Goal: Find specific page/section: Find specific page/section

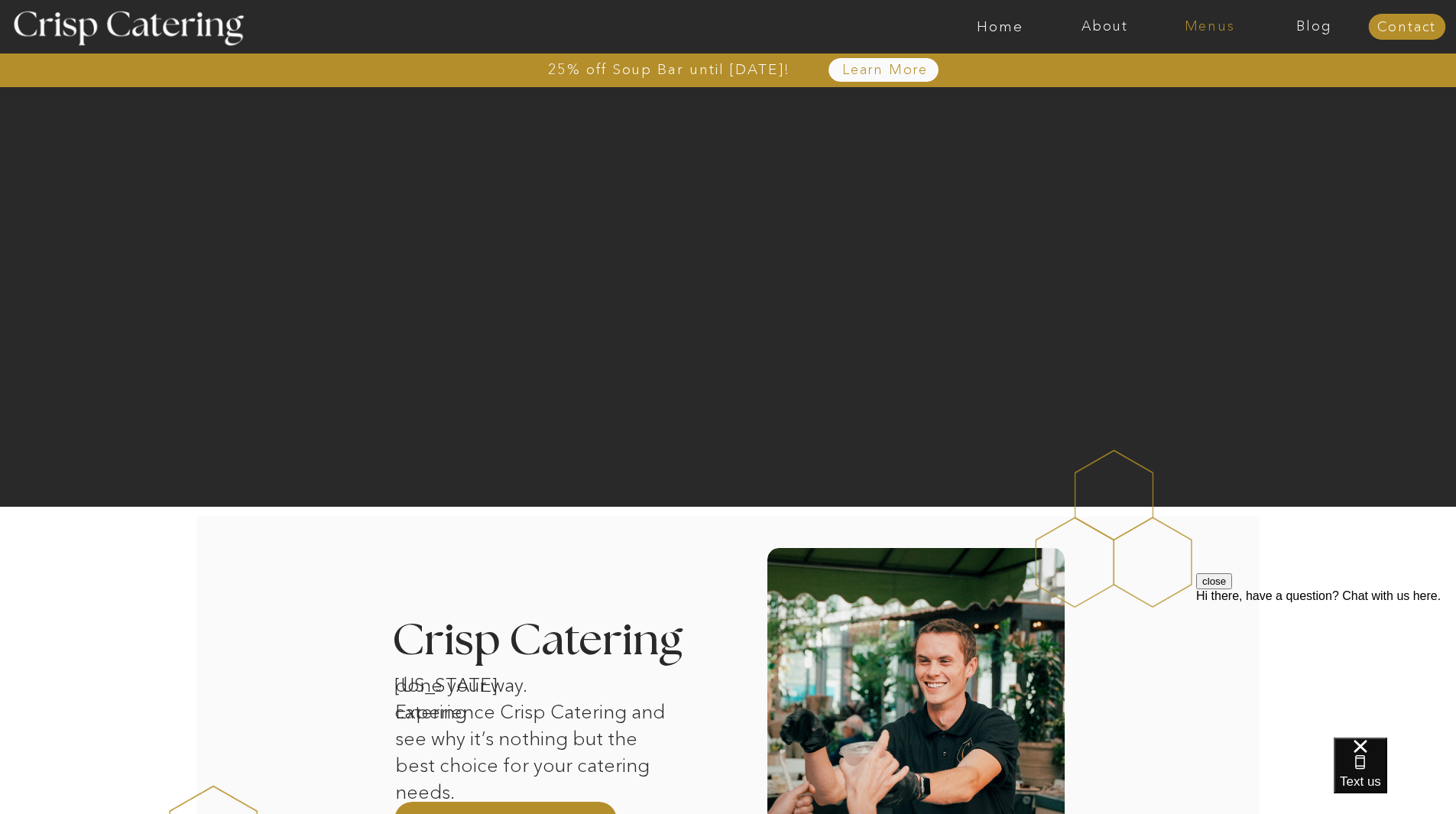
click at [1214, 27] on nav "Menus" at bounding box center [1209, 27] width 104 height 15
click at [1217, 70] on nav "Summer (Mar-Aug)" at bounding box center [1214, 69] width 137 height 15
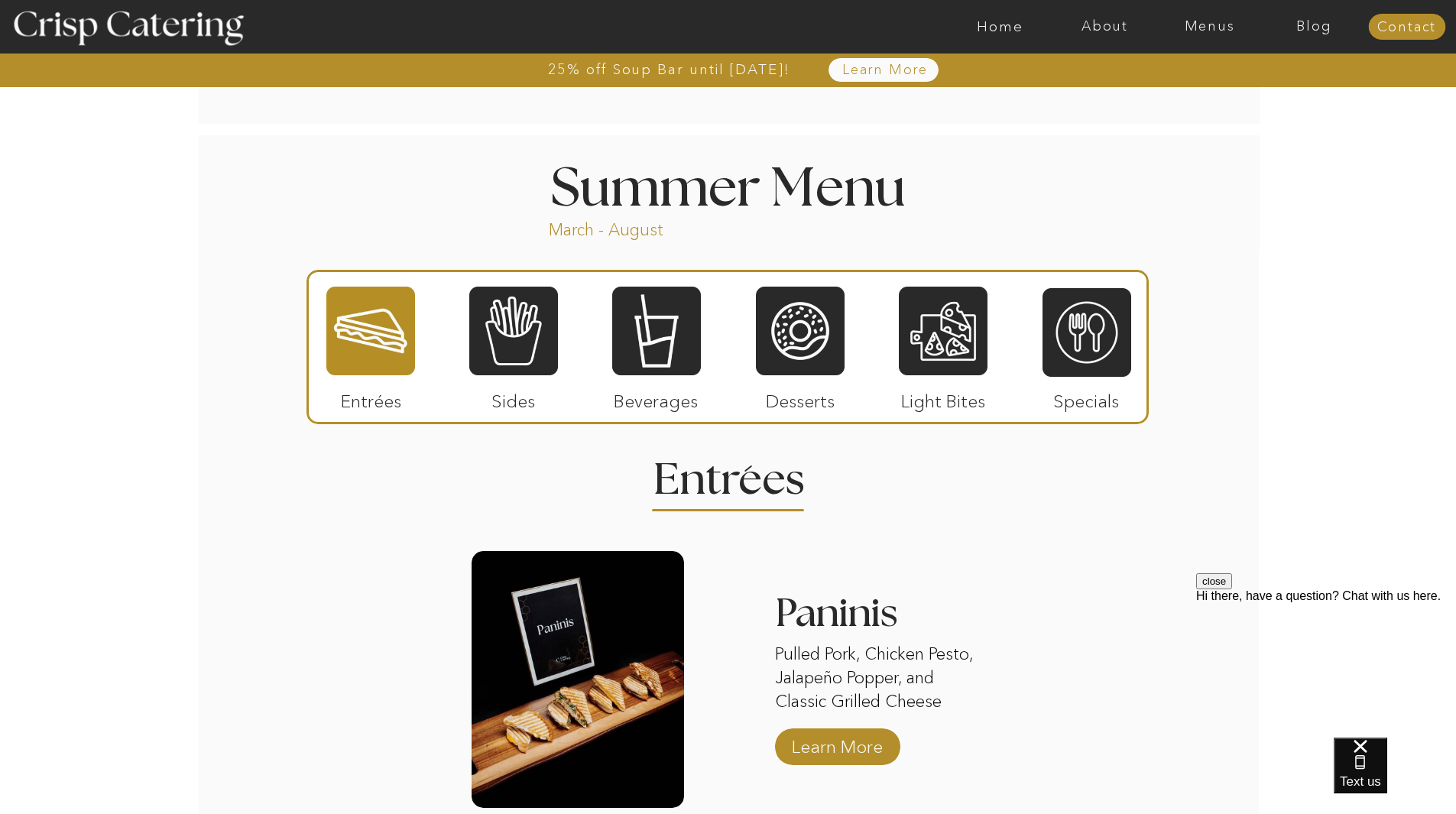
scroll to position [1223, 0]
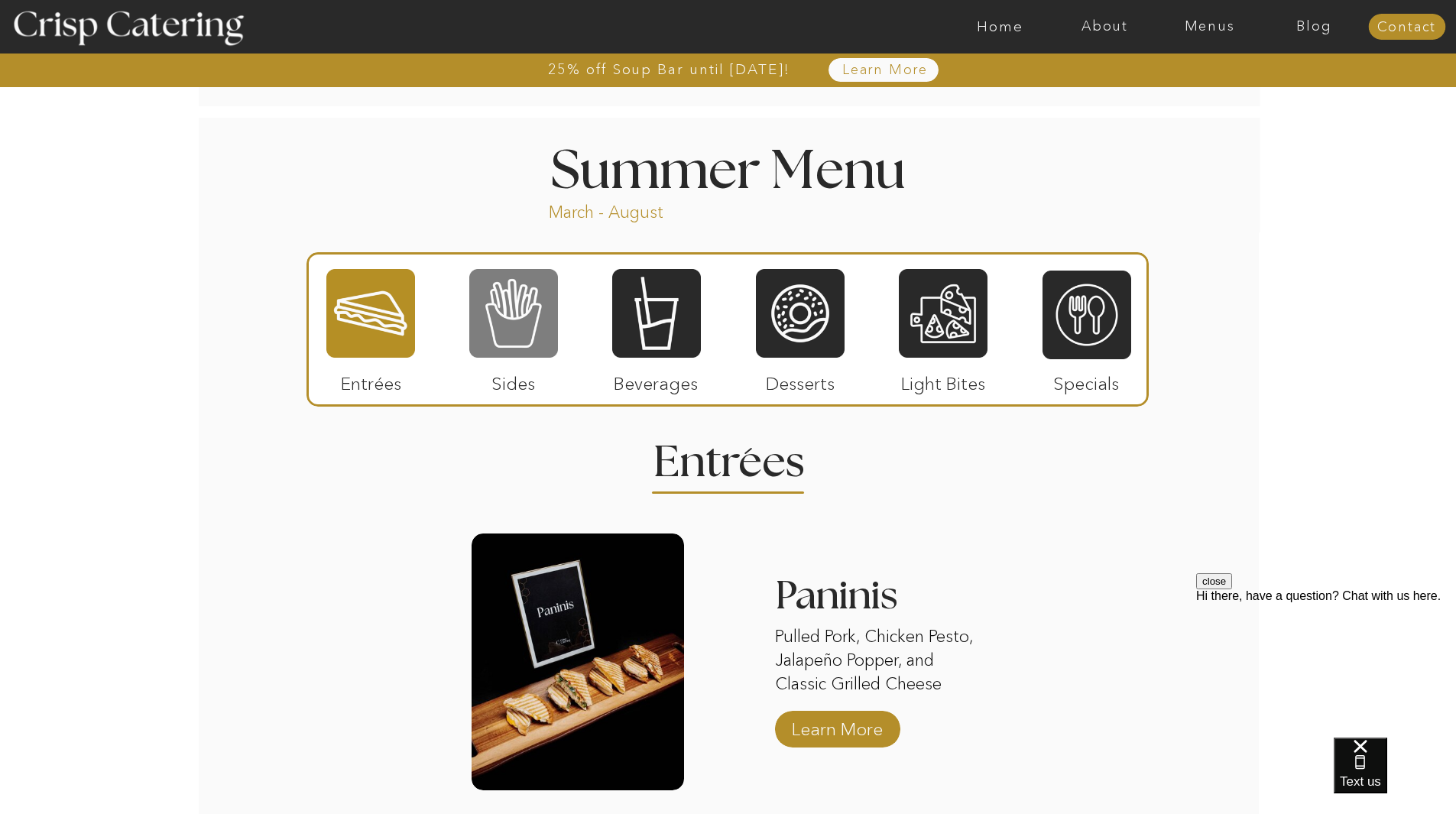
click at [527, 330] on div at bounding box center [513, 313] width 89 height 92
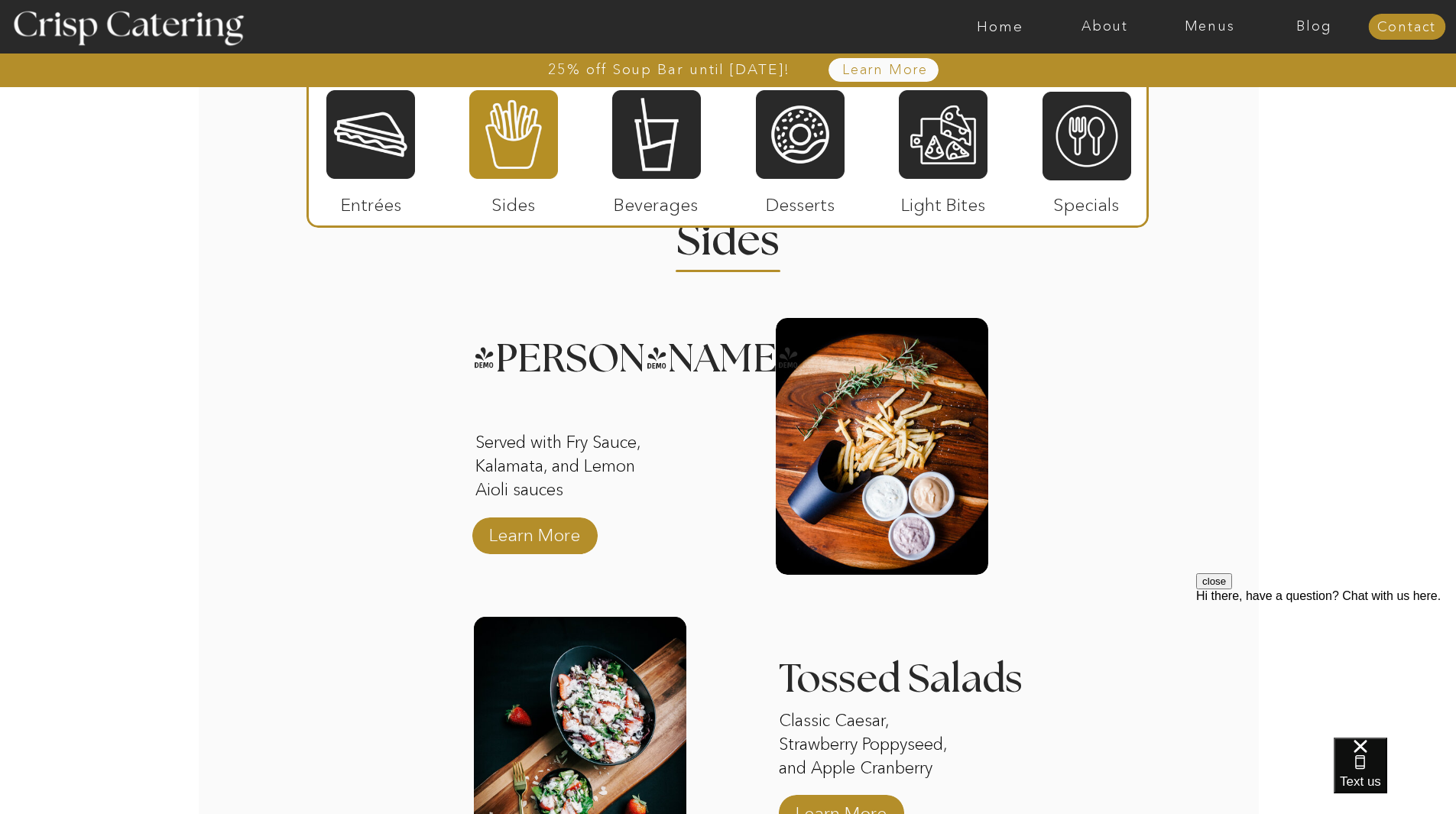
scroll to position [1421, 0]
